Goal: Task Accomplishment & Management: Use online tool/utility

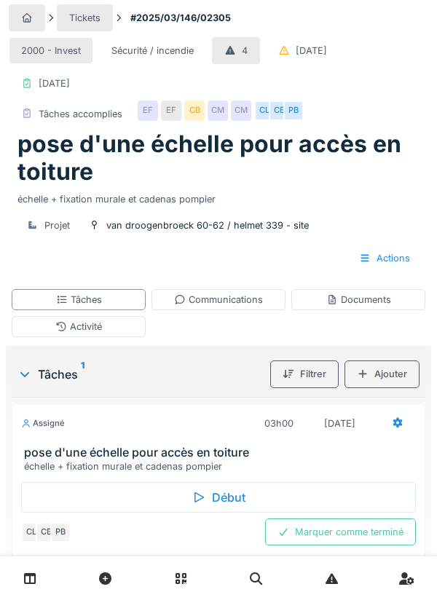
scroll to position [10, 0]
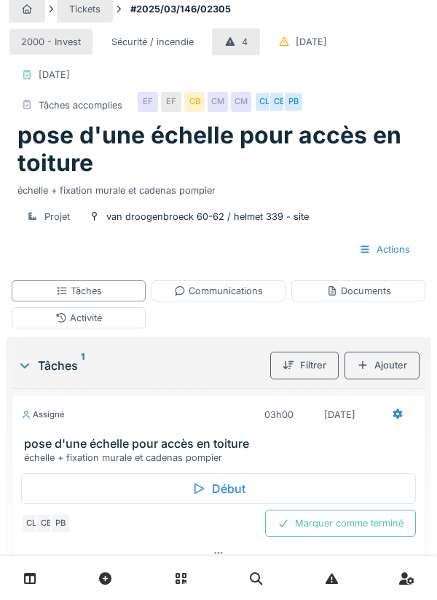
click at [222, 486] on div "Début" at bounding box center [218, 489] width 395 height 31
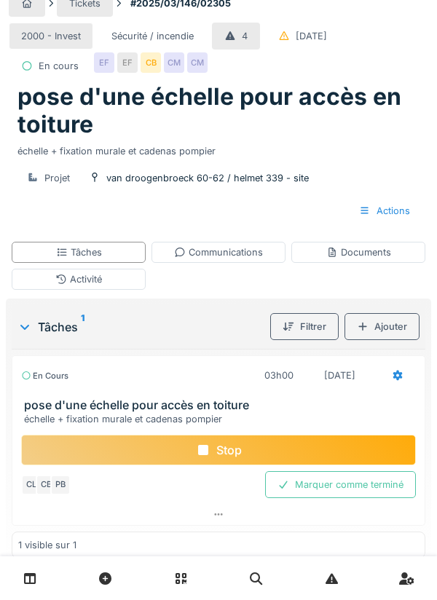
scroll to position [44, 0]
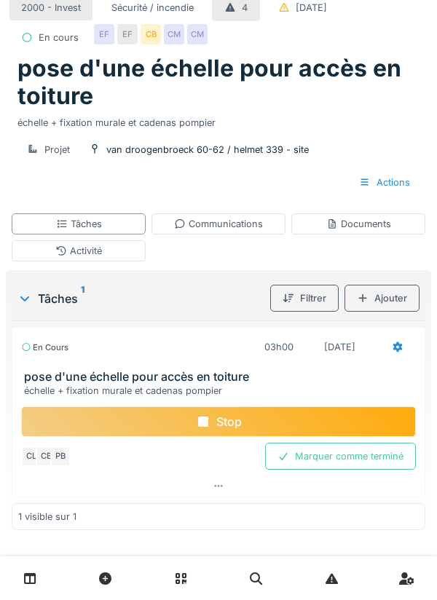
click at [354, 231] on div "Documents" at bounding box center [358, 224] width 65 height 14
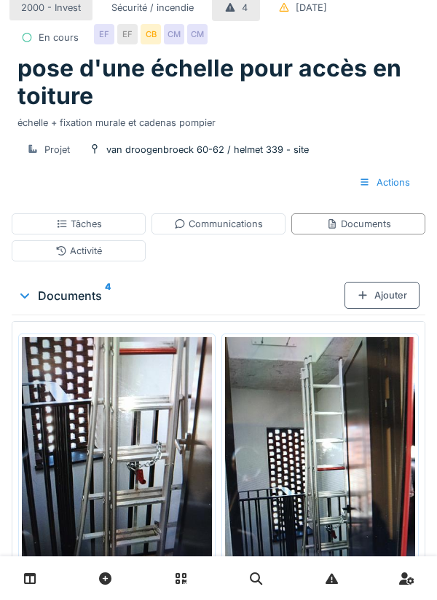
click at [389, 309] on div "Ajouter" at bounding box center [382, 295] width 75 height 27
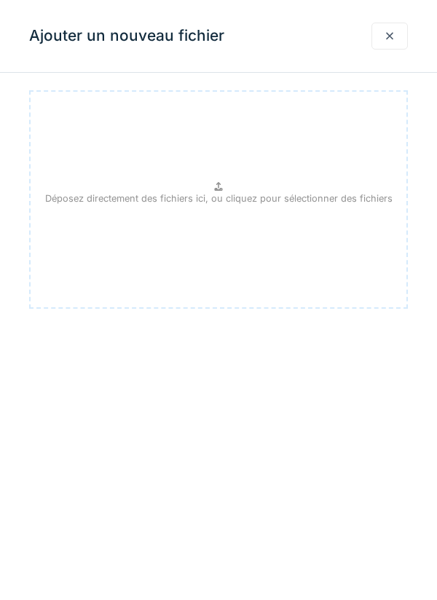
click at [213, 199] on p "Déposez directement des fichiers ici, ou cliquez pour sélectionner des fichiers" at bounding box center [219, 199] width 348 height 14
type input "**********"
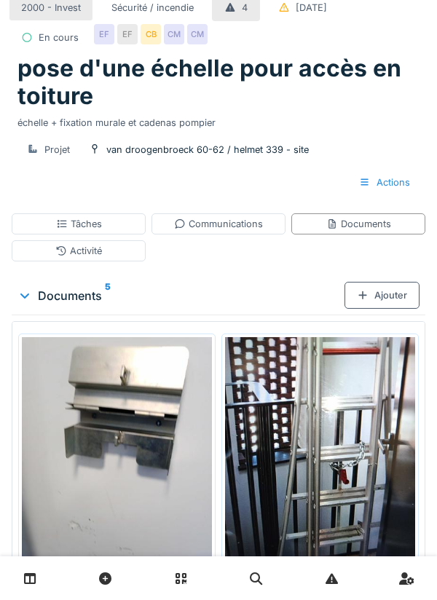
click at [385, 309] on div "Ajouter" at bounding box center [382, 295] width 75 height 27
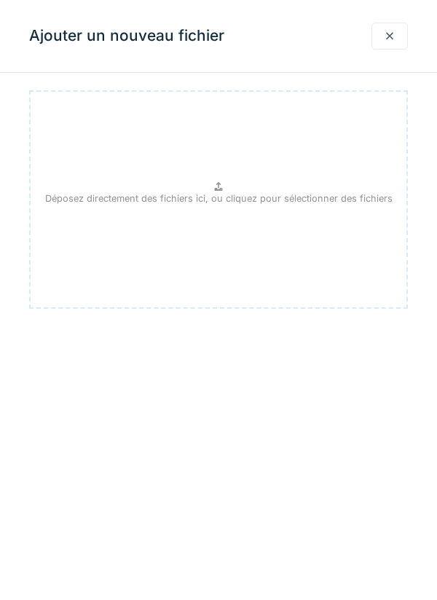
click at [232, 195] on p "Déposez directement des fichiers ici, ou cliquez pour sélectionner des fichiers" at bounding box center [219, 199] width 348 height 14
type input "**********"
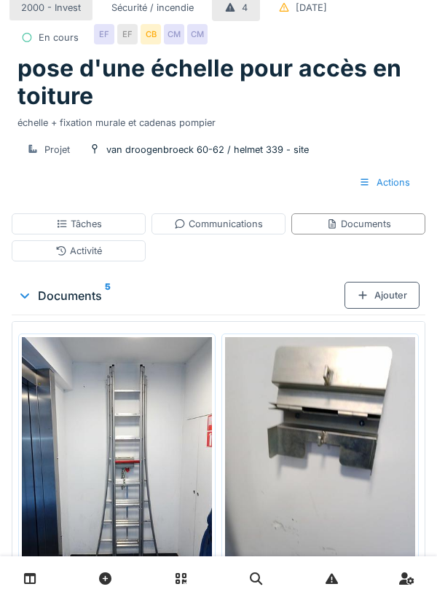
click at [224, 231] on div "Communications" at bounding box center [218, 224] width 89 height 14
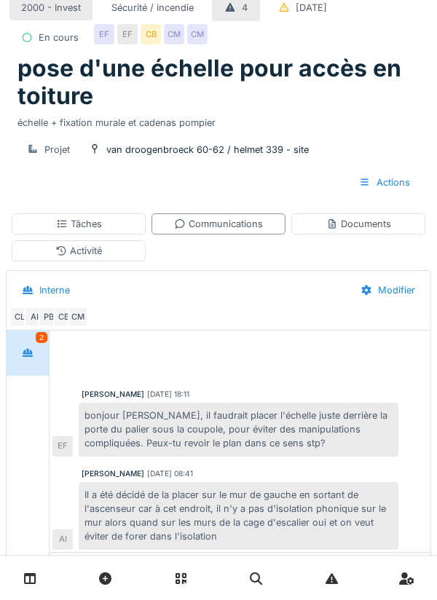
scroll to position [139, 0]
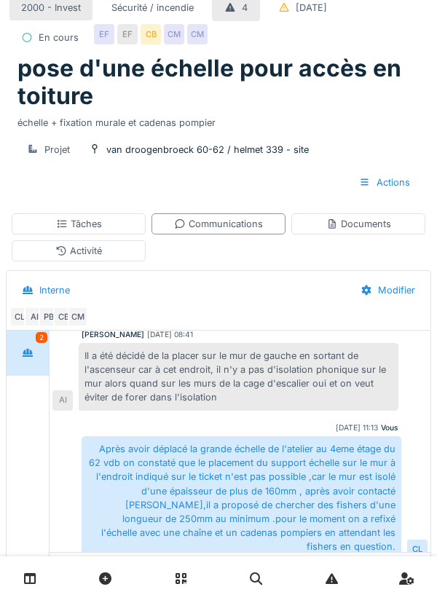
click at [101, 235] on div "Tâches" at bounding box center [79, 223] width 134 height 21
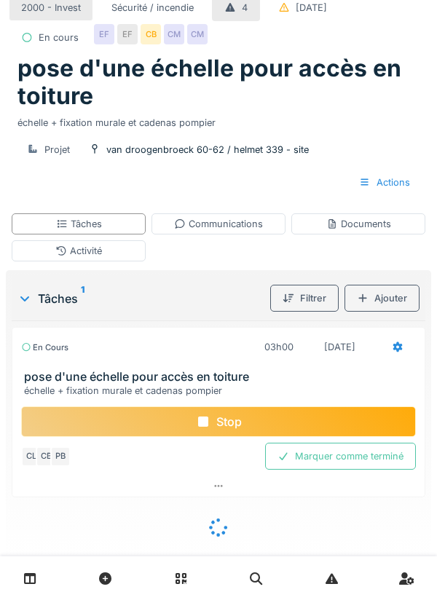
click at [240, 437] on div "Stop" at bounding box center [218, 422] width 395 height 31
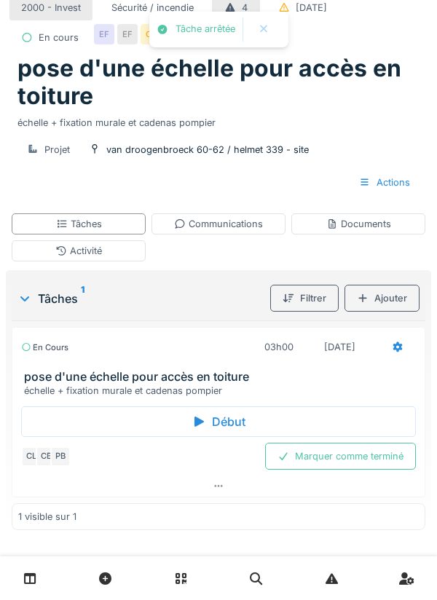
click at [232, 231] on div "Communications" at bounding box center [218, 224] width 89 height 14
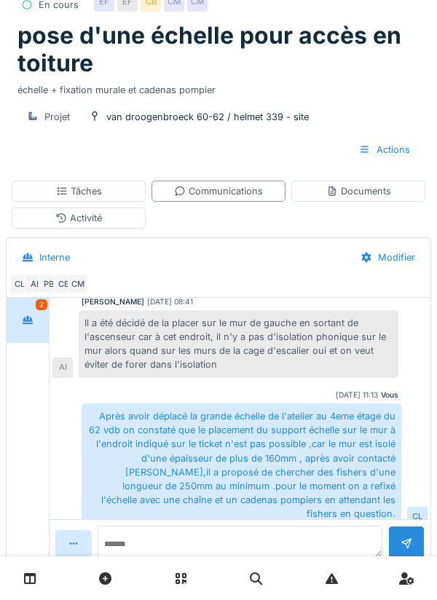
scroll to position [102, 0]
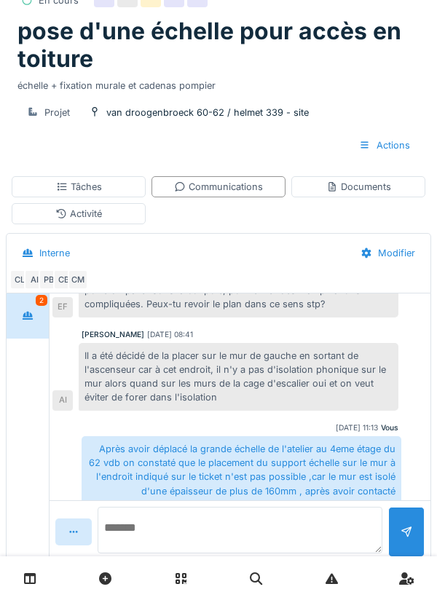
click at [196, 554] on textarea at bounding box center [240, 530] width 285 height 47
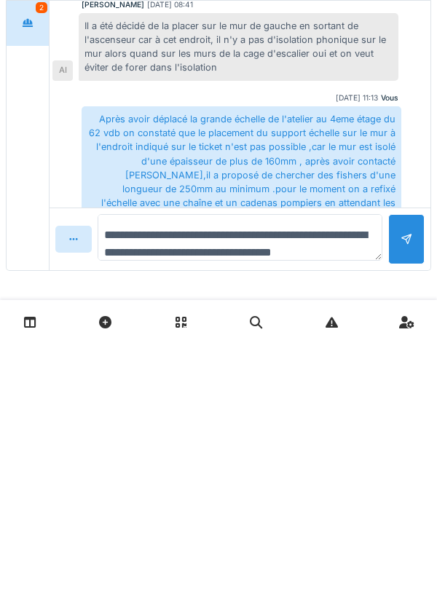
scroll to position [17, 0]
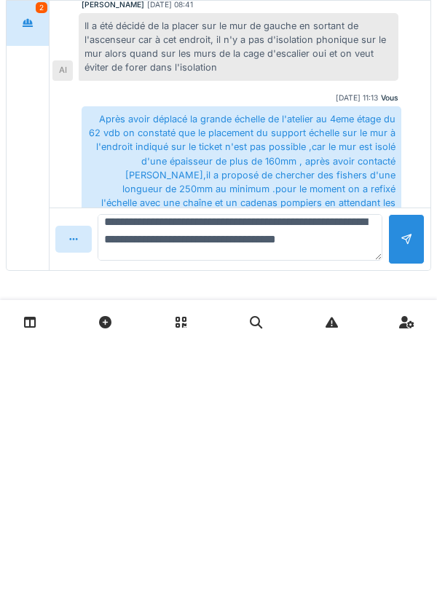
type textarea "**********"
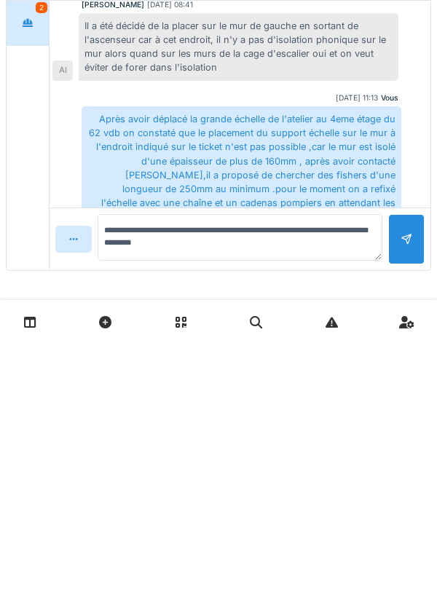
click at [407, 500] on div at bounding box center [407, 496] width 12 height 14
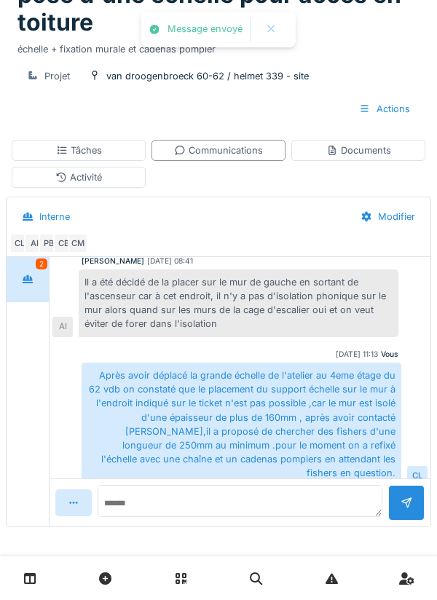
scroll to position [205, 0]
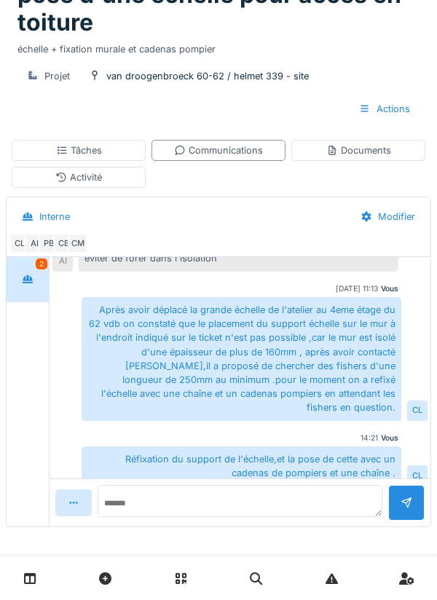
click at [109, 149] on div "Tâches" at bounding box center [79, 150] width 134 height 21
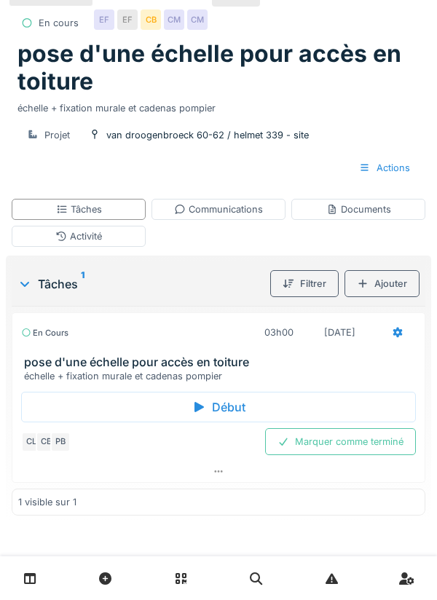
scroll to position [92, 0]
click at [396, 332] on icon at bounding box center [398, 332] width 12 height 9
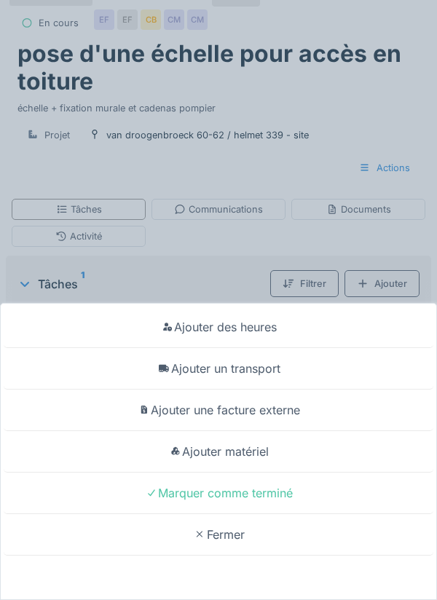
click at [264, 364] on div "Ajouter un transport" at bounding box center [219, 369] width 430 height 42
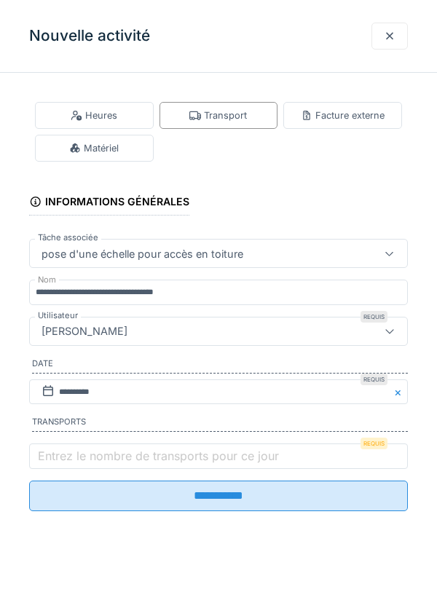
click at [74, 463] on label "Entrez le nombre de transports pour ce jour" at bounding box center [158, 455] width 247 height 17
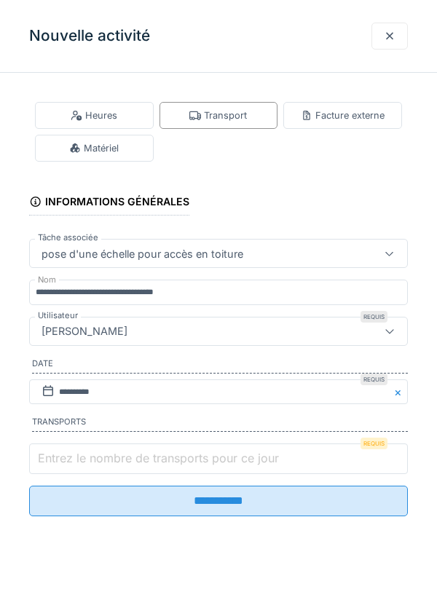
click at [74, 463] on input "Entrez le nombre de transports pour ce jour" at bounding box center [218, 459] width 379 height 31
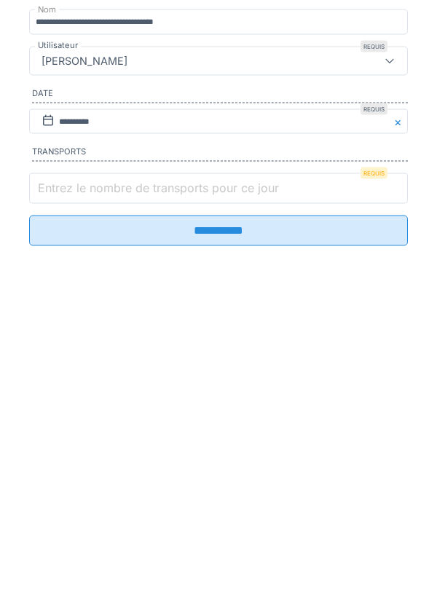
scroll to position [17, 0]
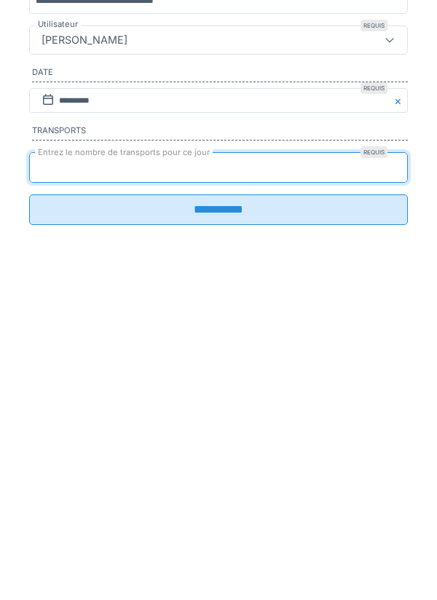
type input "*"
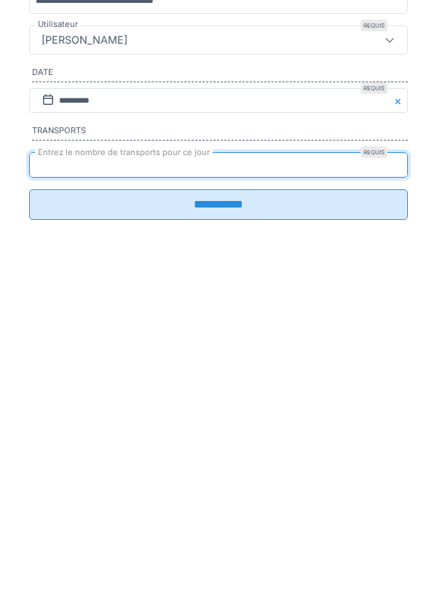
click at [223, 506] on input "**********" at bounding box center [218, 496] width 379 height 31
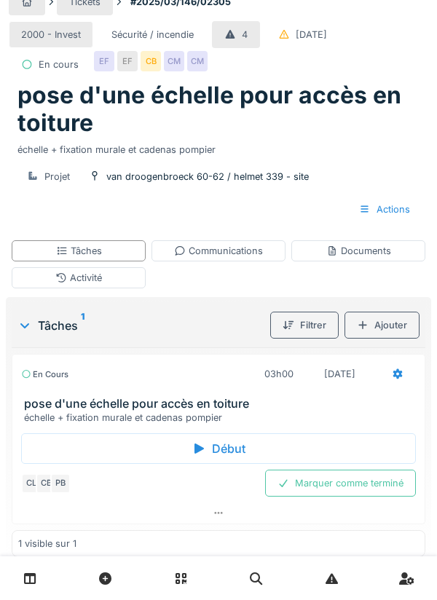
click at [393, 380] on icon at bounding box center [397, 374] width 9 height 10
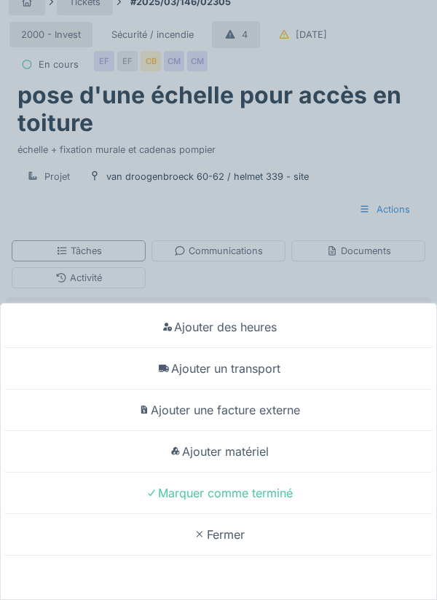
click at [256, 458] on div "Ajouter matériel" at bounding box center [219, 452] width 430 height 42
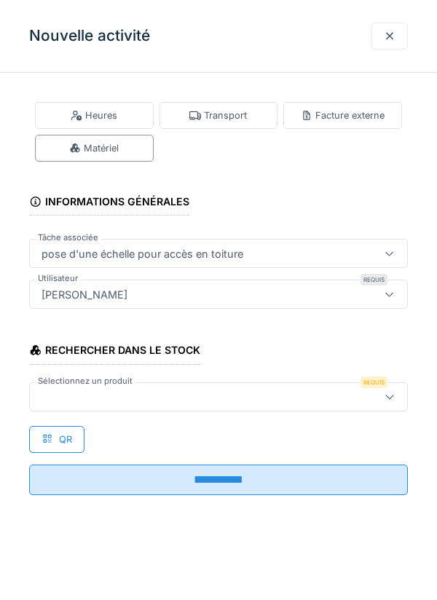
click at [72, 399] on div at bounding box center [195, 397] width 318 height 16
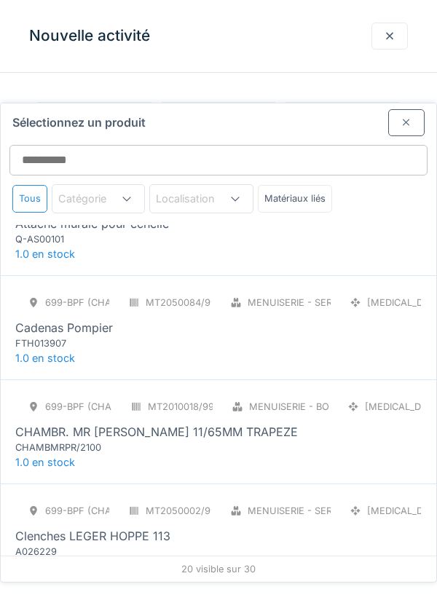
scroll to position [43, 0]
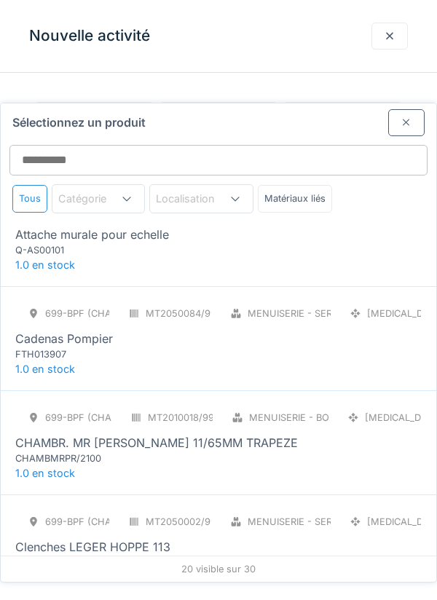
click at [69, 348] on div "FTH013907" at bounding box center [102, 355] width 175 height 14
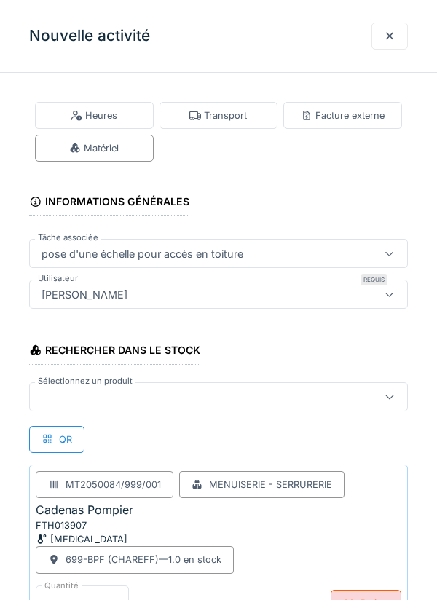
scroll to position [111, 0]
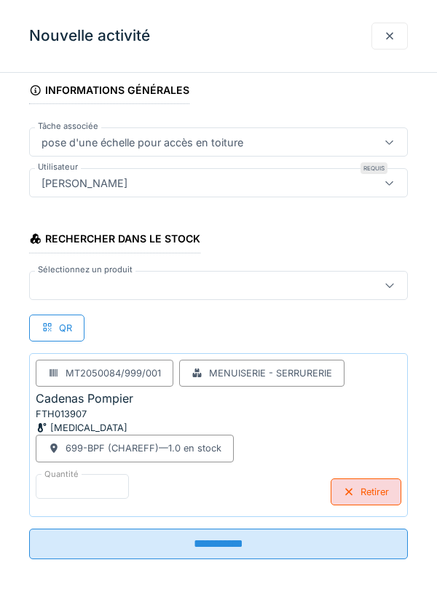
click at [221, 546] on input "**********" at bounding box center [218, 544] width 379 height 31
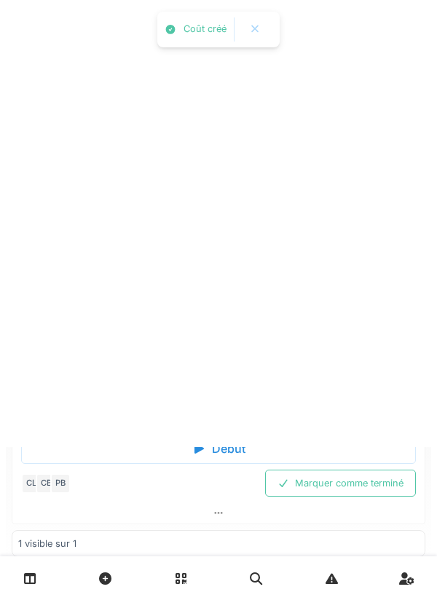
scroll to position [0, 0]
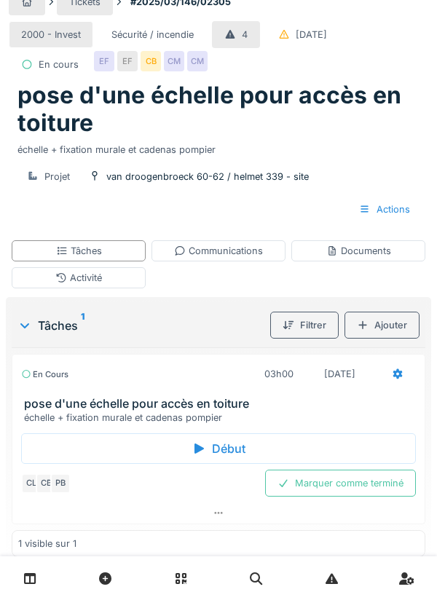
click at [396, 380] on icon at bounding box center [397, 374] width 9 height 10
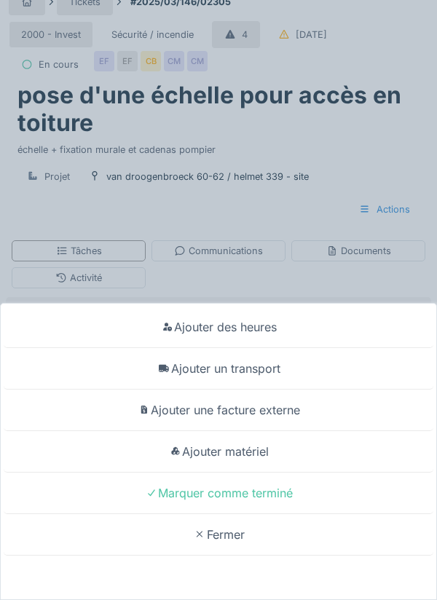
click at [264, 455] on div "Ajouter matériel" at bounding box center [219, 452] width 430 height 42
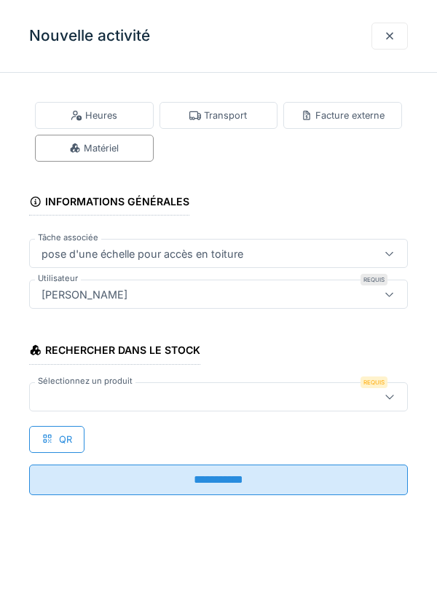
click at [100, 393] on div at bounding box center [195, 397] width 318 height 16
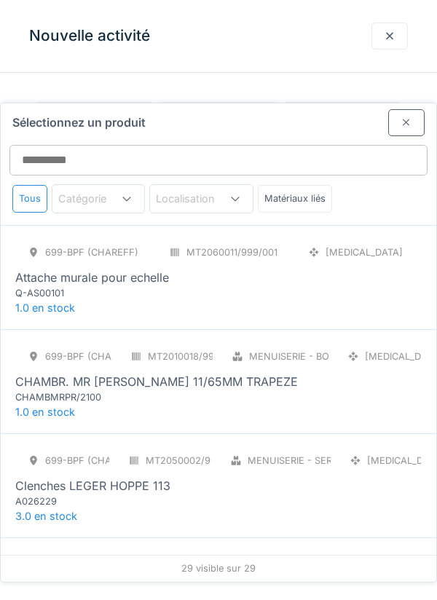
click at [81, 286] on div "Q-AS00101" at bounding box center [102, 293] width 175 height 14
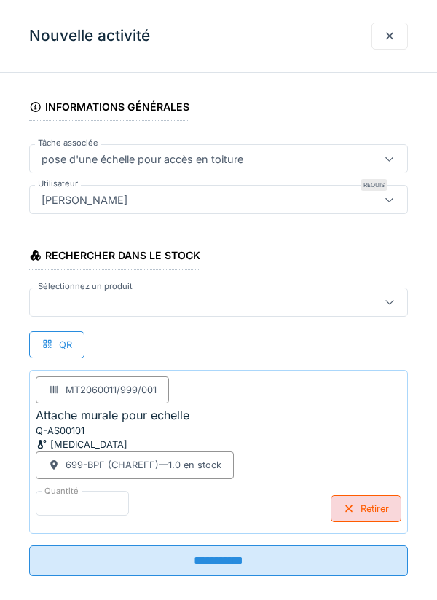
scroll to position [111, 0]
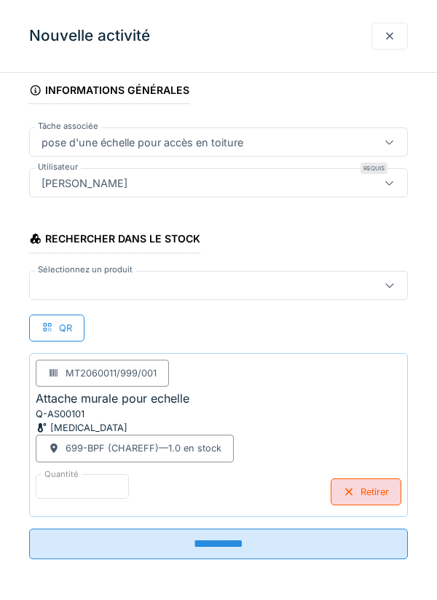
click at [211, 546] on input "**********" at bounding box center [218, 544] width 379 height 31
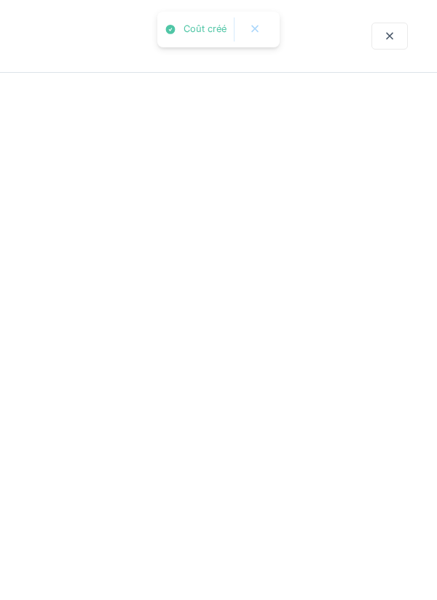
scroll to position [0, 0]
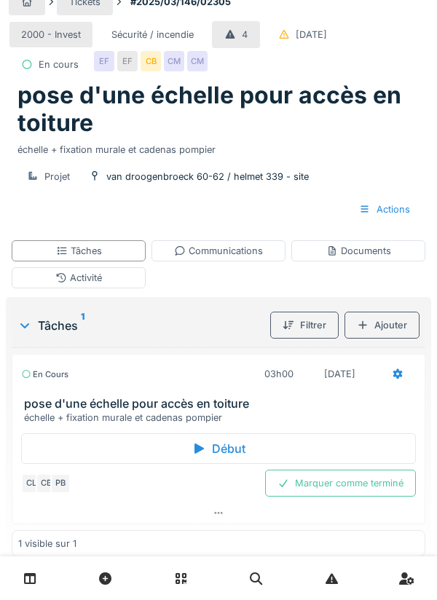
click at [376, 258] on div "Documents" at bounding box center [358, 251] width 65 height 14
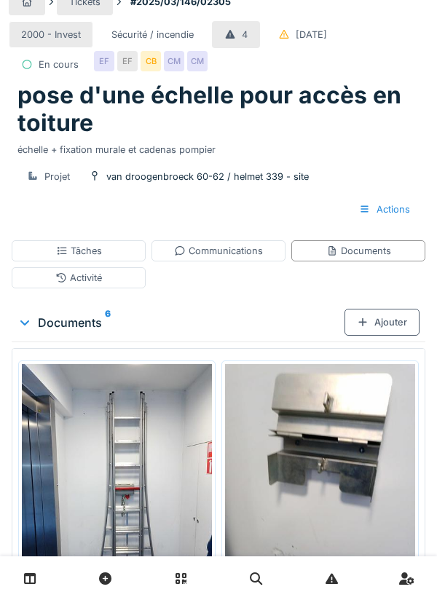
click at [98, 289] on div "Activité" at bounding box center [79, 277] width 134 height 21
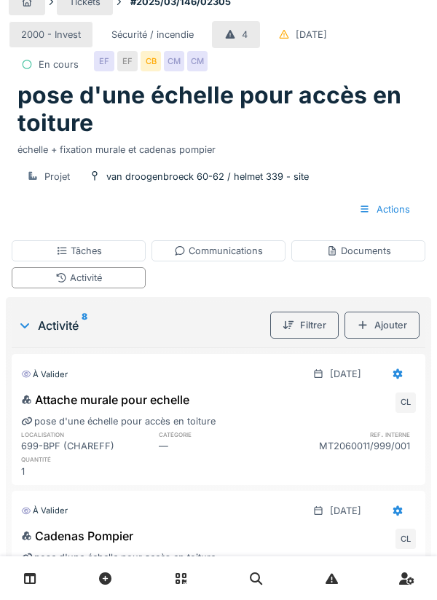
click at [107, 262] on div "Tâches" at bounding box center [79, 250] width 134 height 21
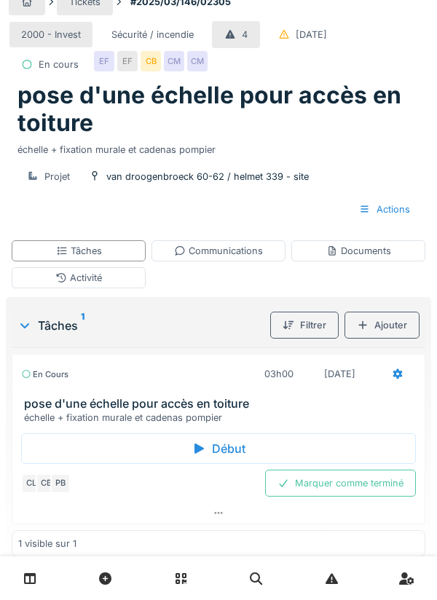
click at [397, 379] on icon at bounding box center [398, 373] width 12 height 9
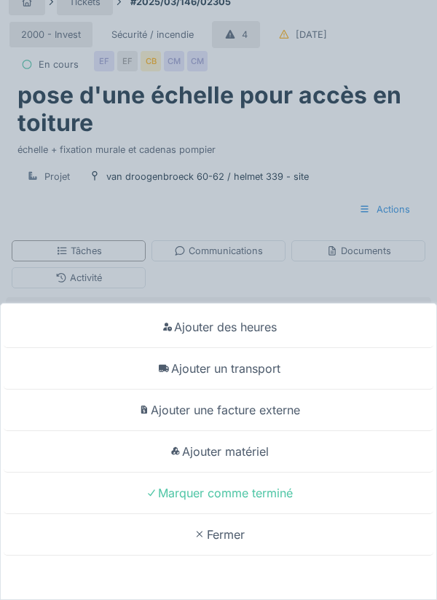
click at [287, 497] on div "Marquer comme terminé" at bounding box center [219, 494] width 430 height 42
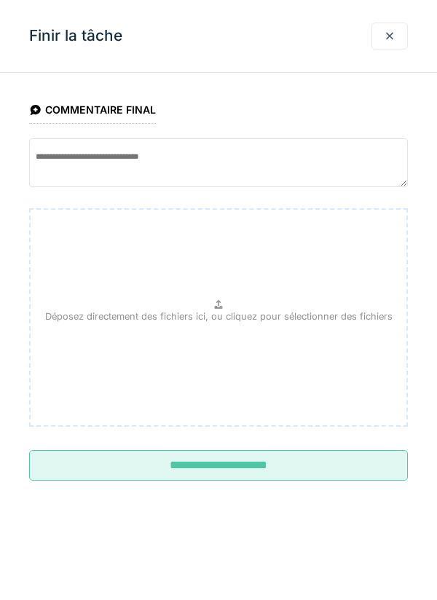
click at [240, 466] on input "**********" at bounding box center [218, 465] width 379 height 31
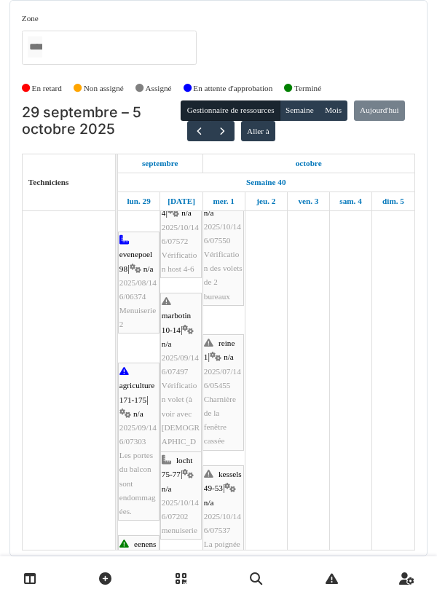
scroll to position [367, 0]
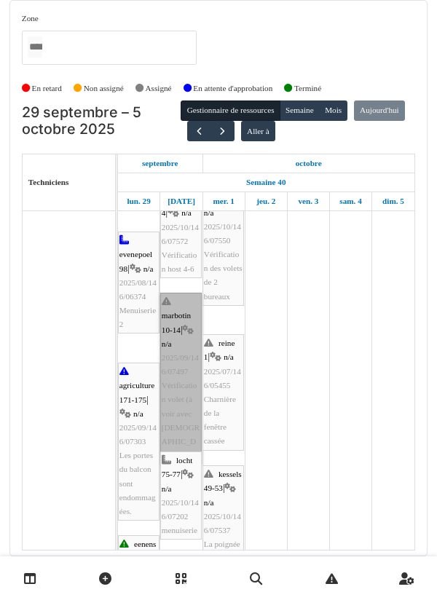
click at [174, 388] on link "marbotin 10-14 | n/a 2025/09/146/07497 Vérification volet (à voir avec [DEMOGRA…" at bounding box center [181, 379] width 42 height 172
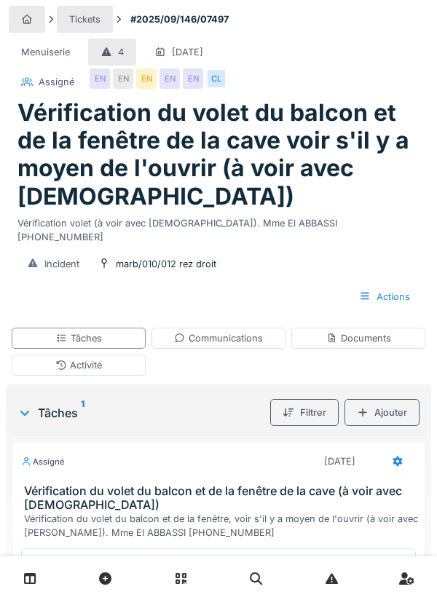
click at [231, 556] on div "Début" at bounding box center [218, 564] width 395 height 31
